Goal: Task Accomplishment & Management: Use online tool/utility

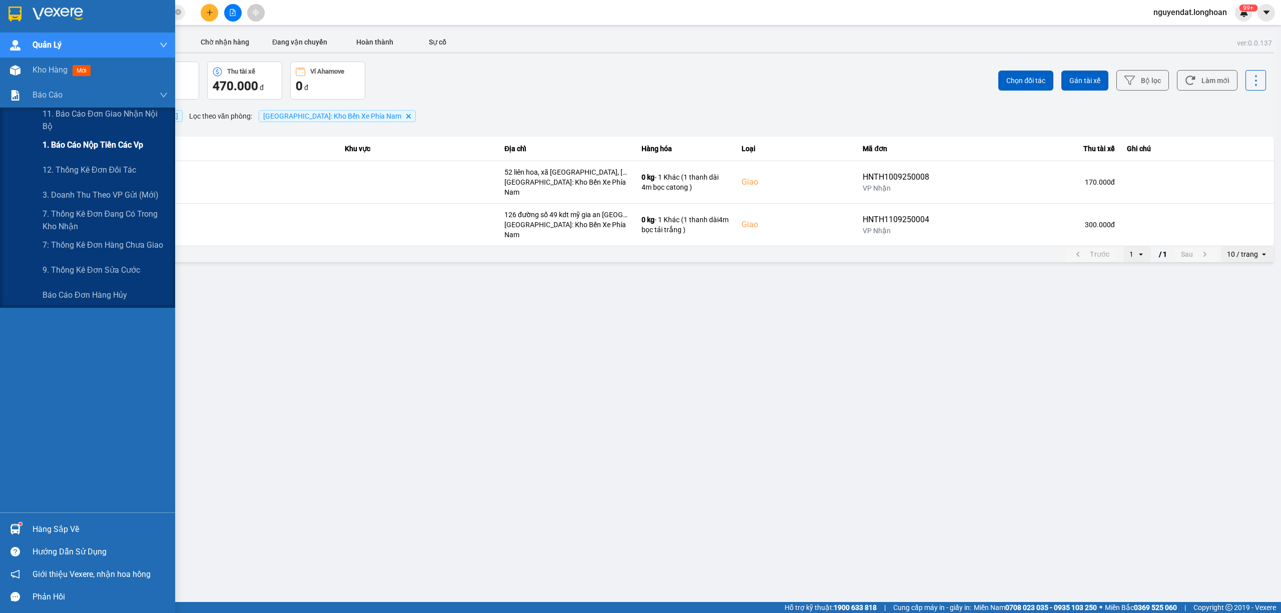
click at [73, 137] on div "1. Báo cáo nộp tiền các vp" at bounding box center [105, 145] width 125 height 25
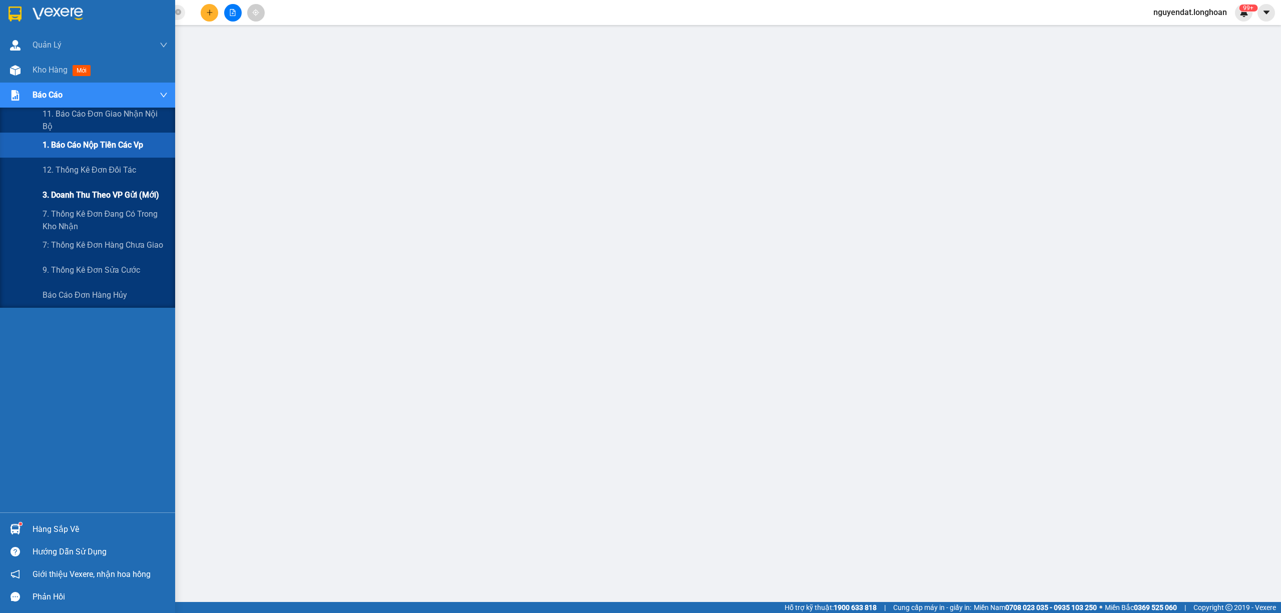
click at [83, 193] on span "3. Doanh Thu theo VP Gửi (mới)" at bounding box center [101, 195] width 117 height 13
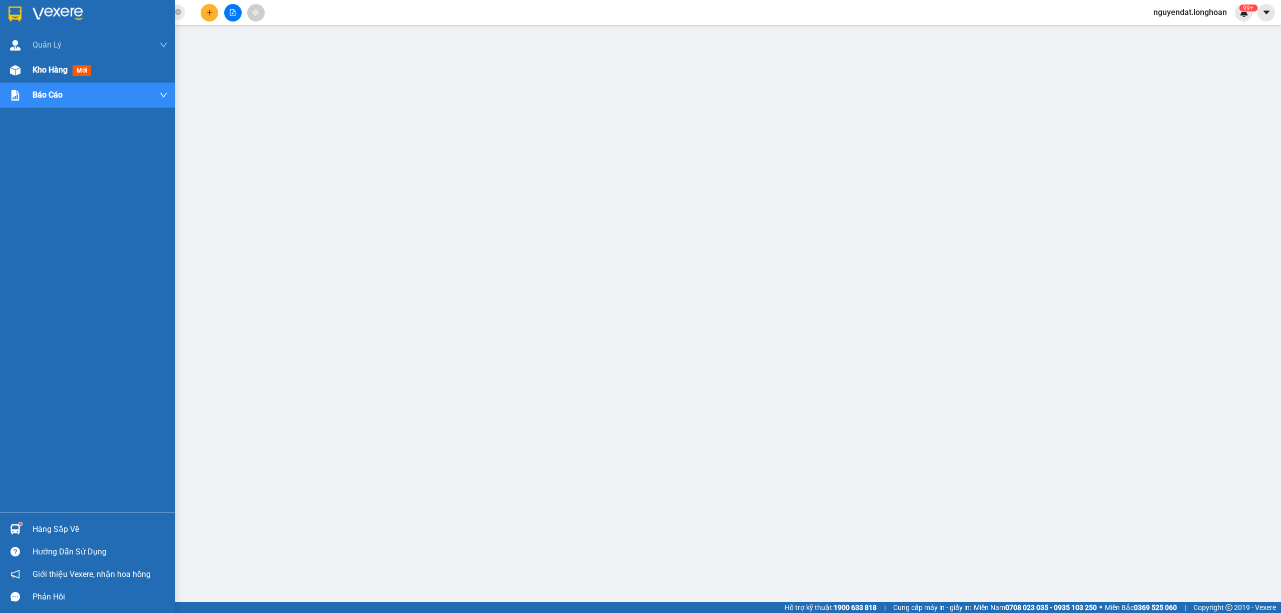
click at [27, 75] on div "Kho hàng mới" at bounding box center [87, 70] width 175 height 25
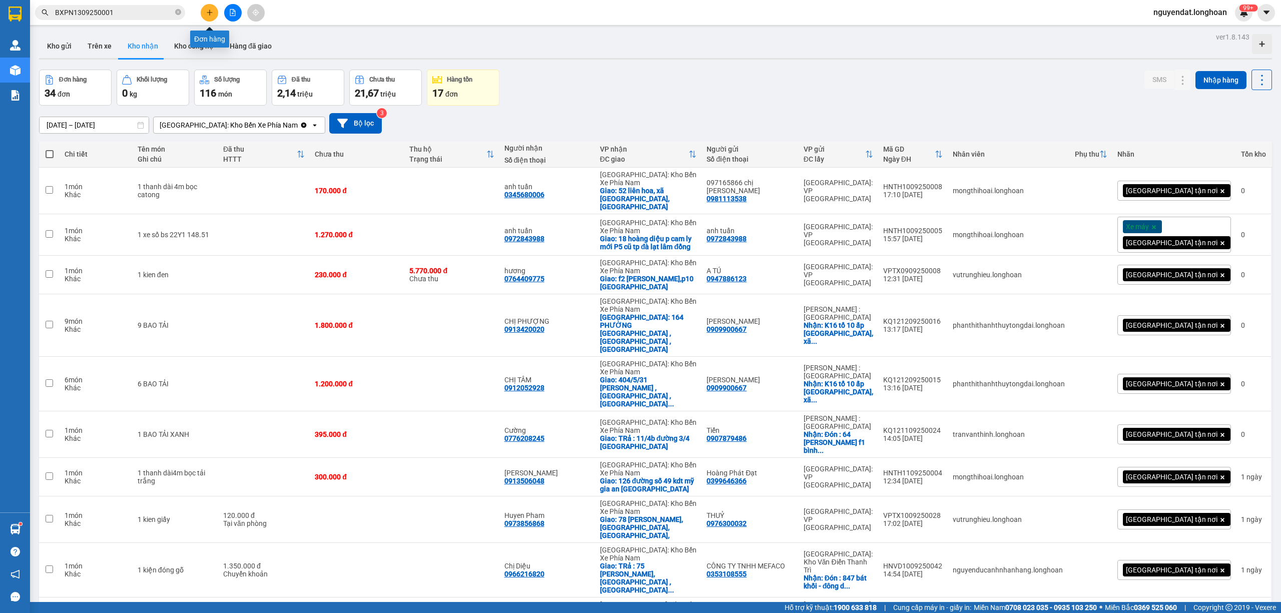
click at [230, 13] on icon "file-add" at bounding box center [233, 12] width 6 height 7
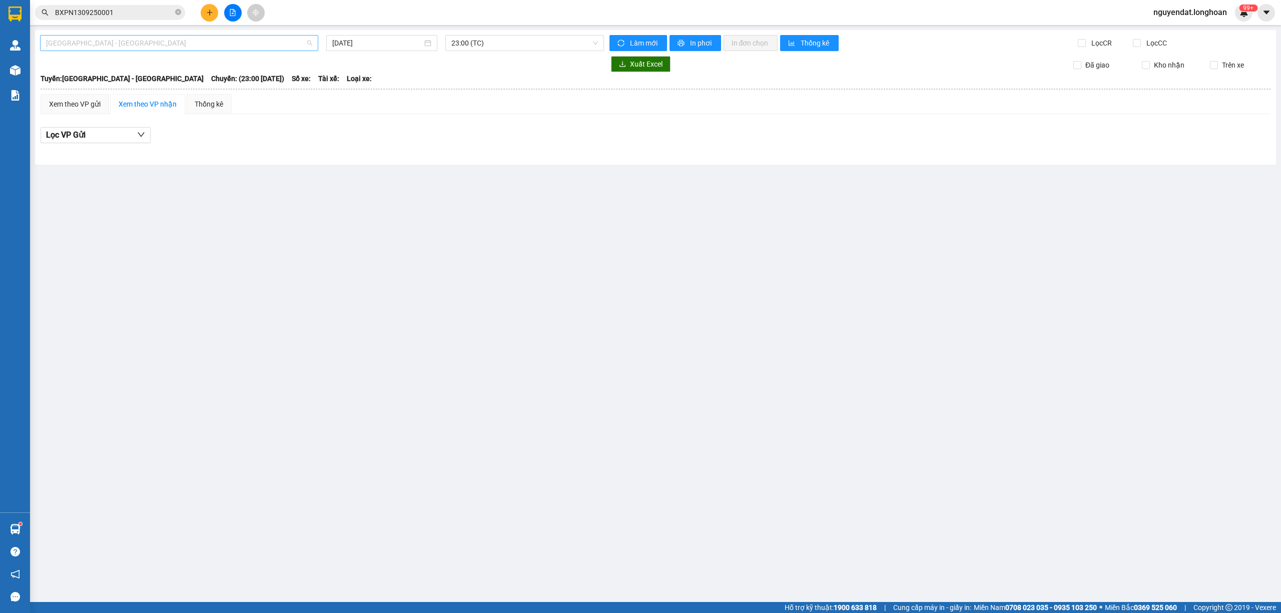
click at [169, 41] on span "[GEOGRAPHIC_DATA] - [GEOGRAPHIC_DATA]" at bounding box center [179, 43] width 266 height 15
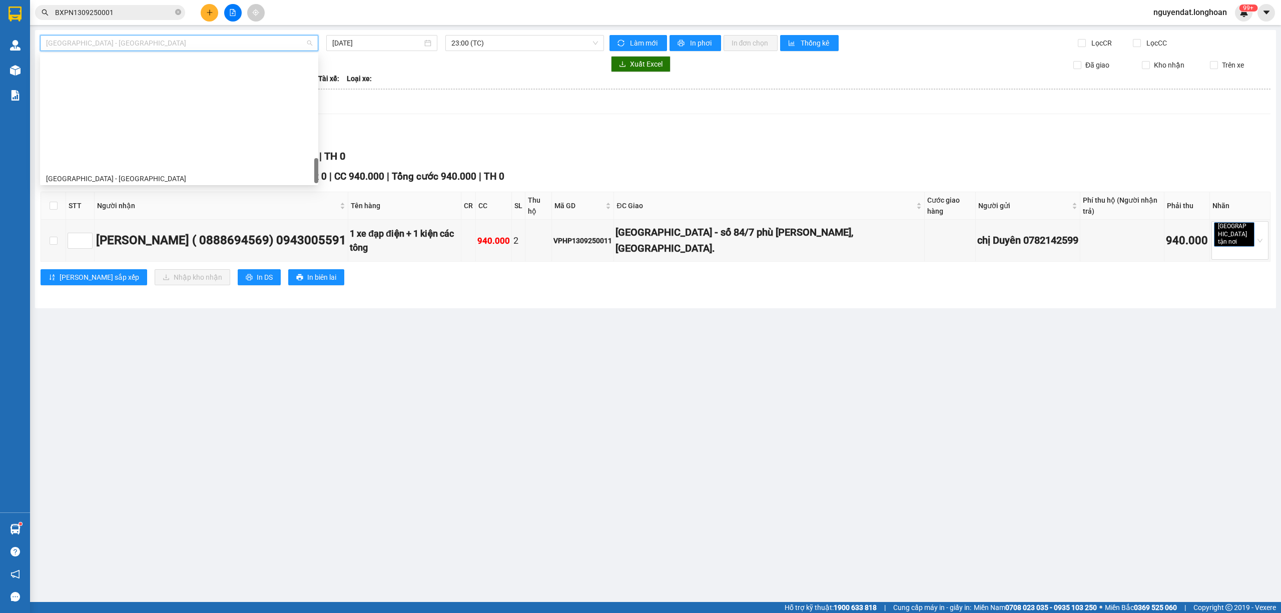
scroll to position [689, 0]
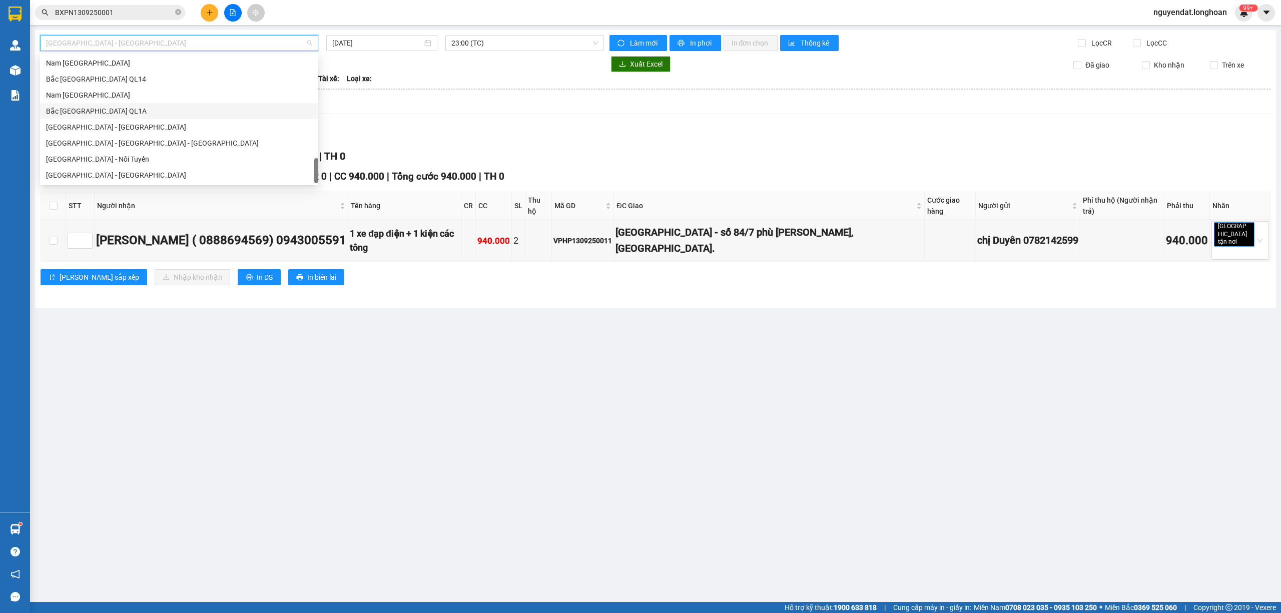
click at [89, 114] on div "Bắc [GEOGRAPHIC_DATA] QL1A" at bounding box center [179, 111] width 266 height 11
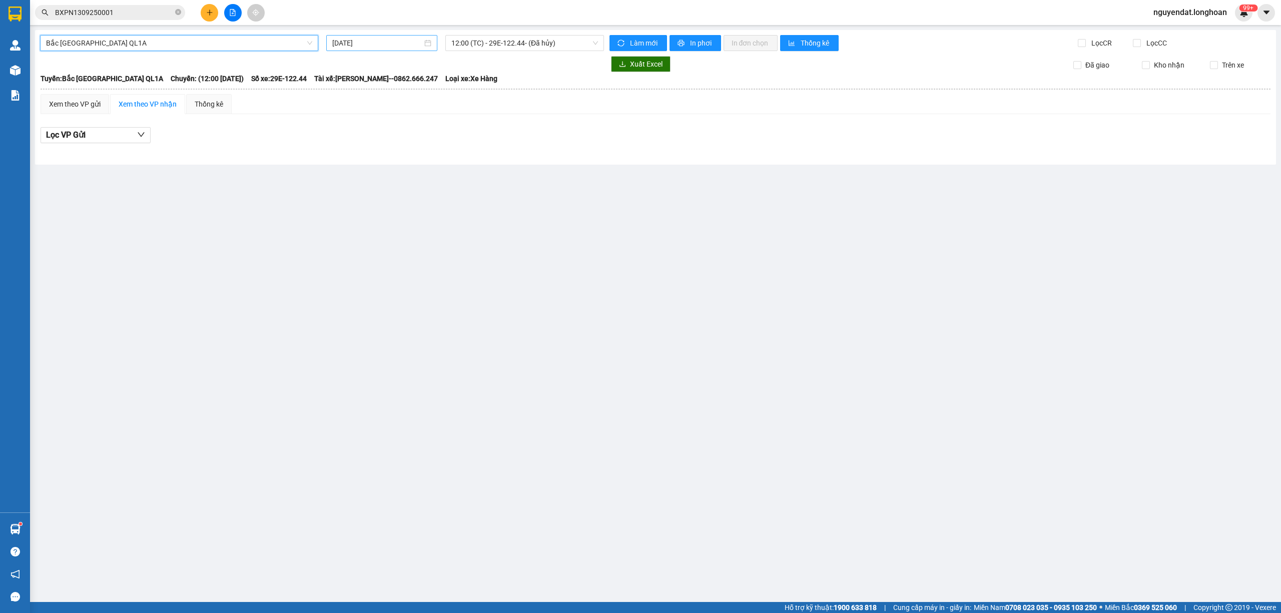
click at [371, 43] on input "[DATE]" at bounding box center [377, 43] width 90 height 11
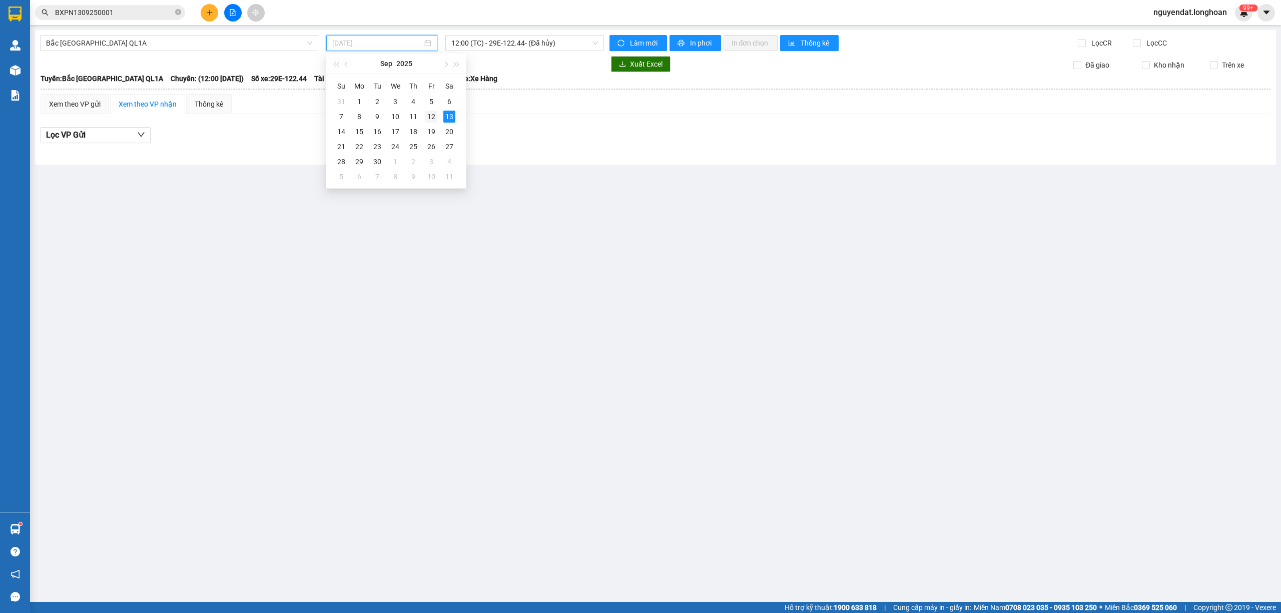
click at [428, 117] on div "12" at bounding box center [431, 117] width 12 height 12
type input "[DATE]"
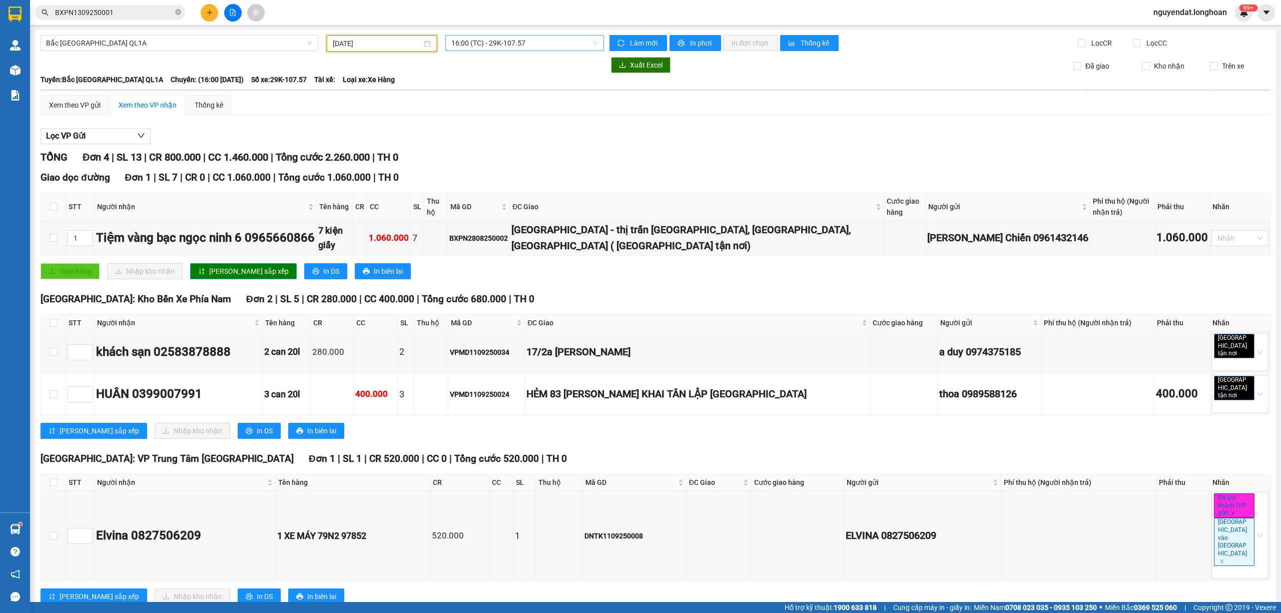
click at [542, 45] on span "16:00 (TC) - 29K-107.57" at bounding box center [524, 43] width 147 height 15
click at [495, 41] on span "16:00 (TC) - 29K-107.57" at bounding box center [524, 43] width 147 height 15
click at [483, 88] on div "23:00 (TC)" at bounding box center [490, 95] width 90 height 16
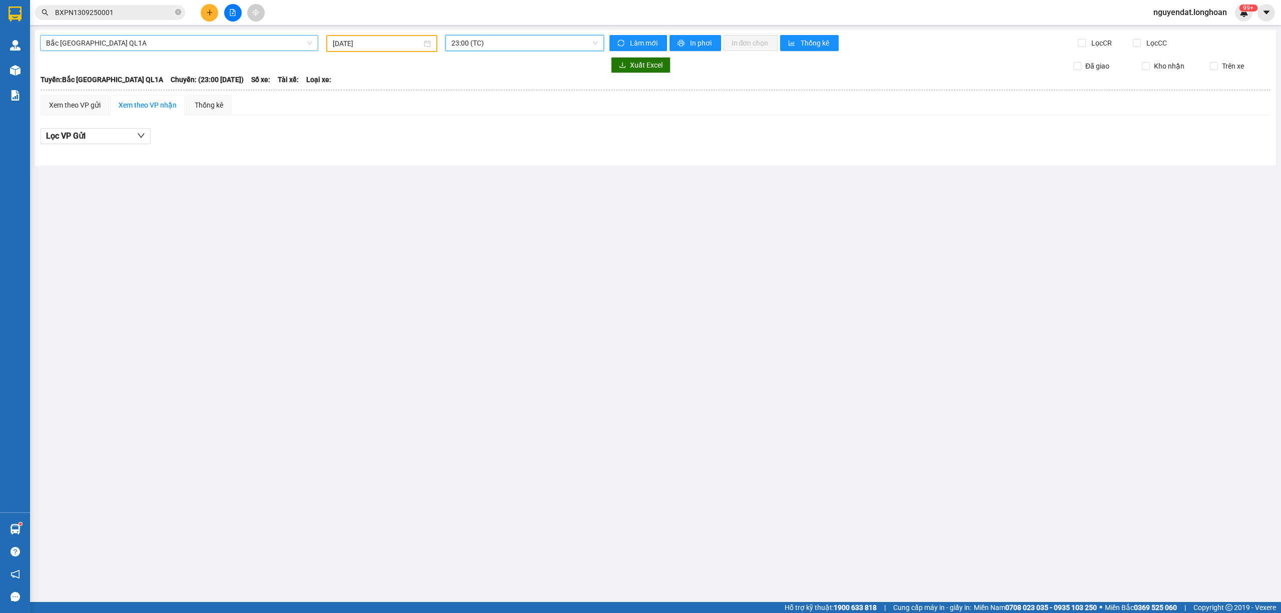
click at [251, 45] on span "Bắc [GEOGRAPHIC_DATA] QL1A" at bounding box center [179, 43] width 266 height 15
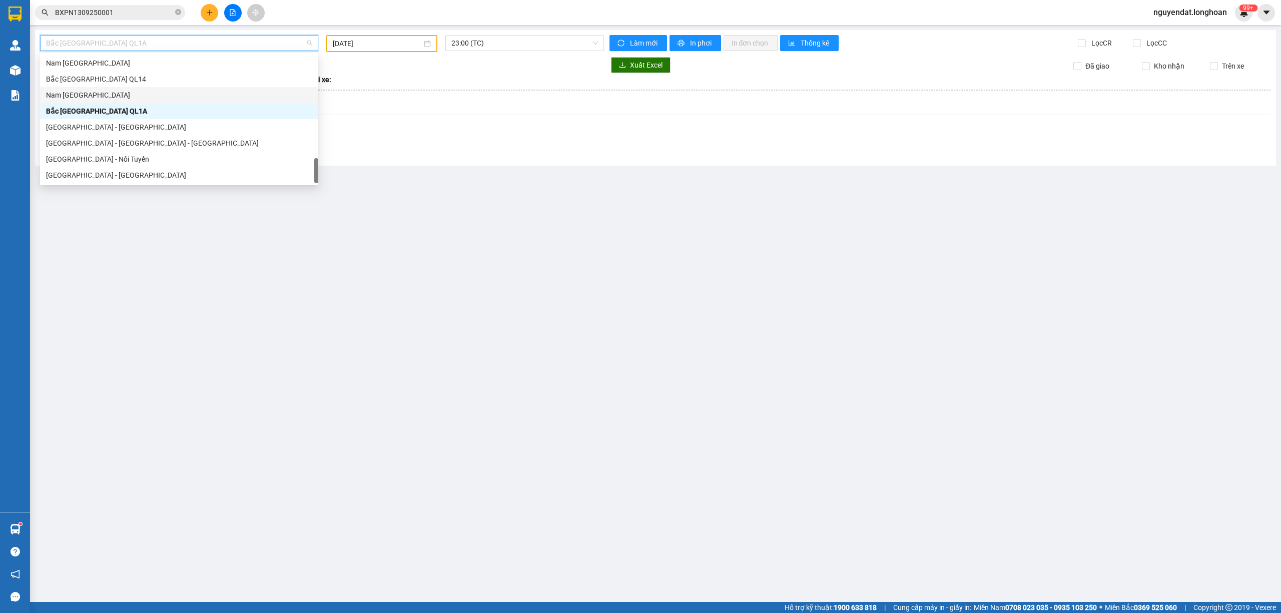
click at [101, 97] on div "Nam [GEOGRAPHIC_DATA]" at bounding box center [179, 95] width 266 height 11
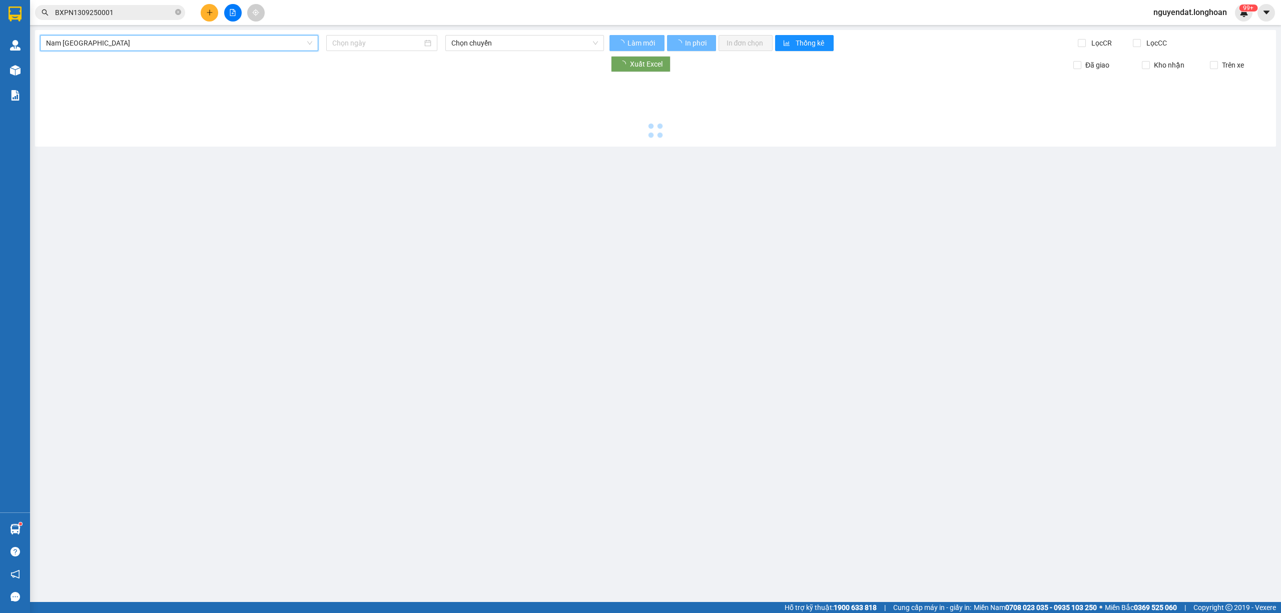
type input "[DATE]"
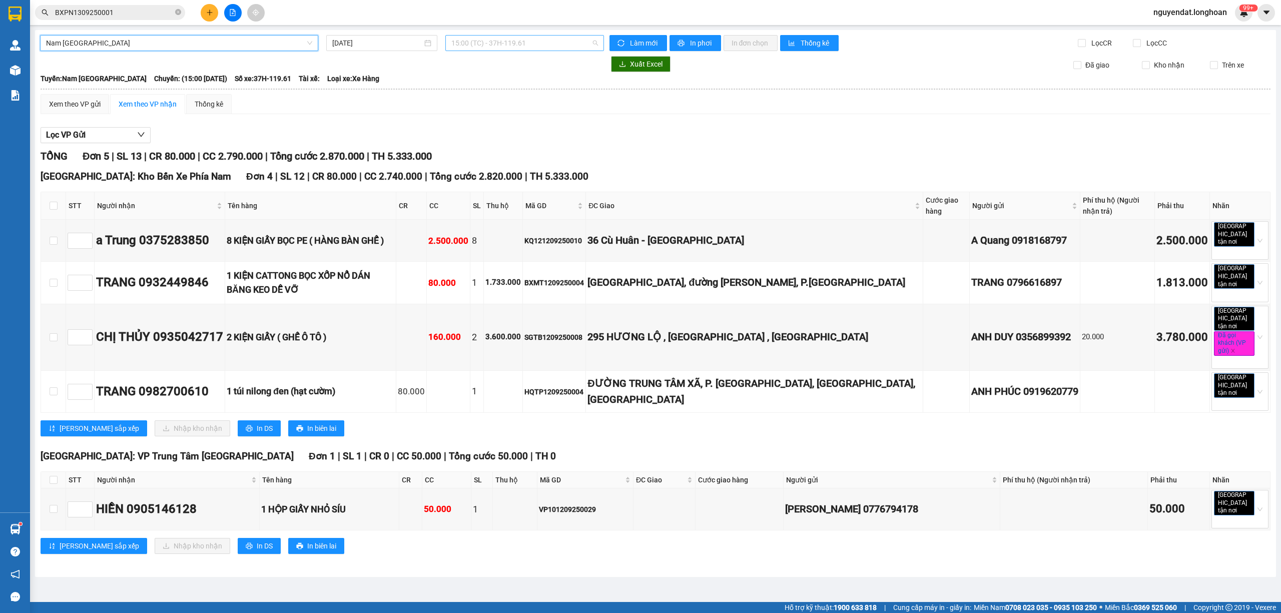
click at [493, 44] on span "15:00 (TC) - 37H-119.61" at bounding box center [524, 43] width 147 height 15
click at [493, 86] on div "15:00 (TC) - 37H-119.61" at bounding box center [490, 79] width 90 height 16
click at [519, 37] on span "15:00 (TC) - 37H-119.61" at bounding box center [524, 43] width 147 height 15
click at [504, 90] on div "21:00 (TC) - 29E-097.92" at bounding box center [490, 95] width 78 height 11
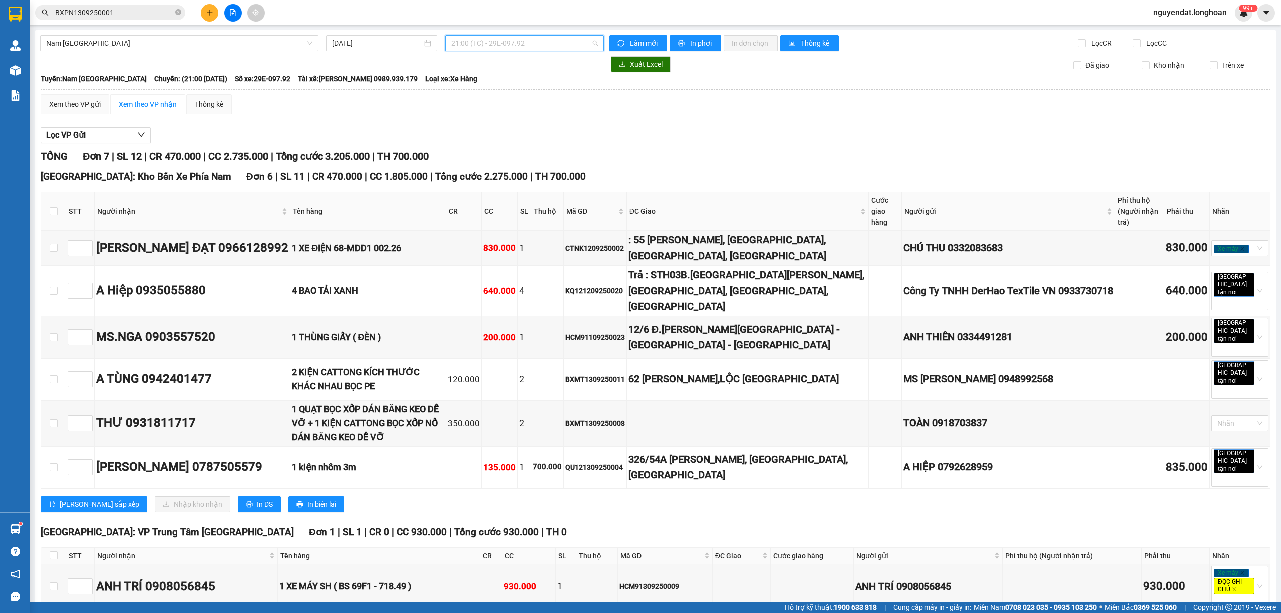
click at [527, 41] on span "21:00 (TC) - 29E-097.92" at bounding box center [524, 43] width 147 height 15
click at [516, 80] on div "15:00 (TC) - 37H-119.61" at bounding box center [487, 79] width 78 height 11
